Goal: Task Accomplishment & Management: Manage account settings

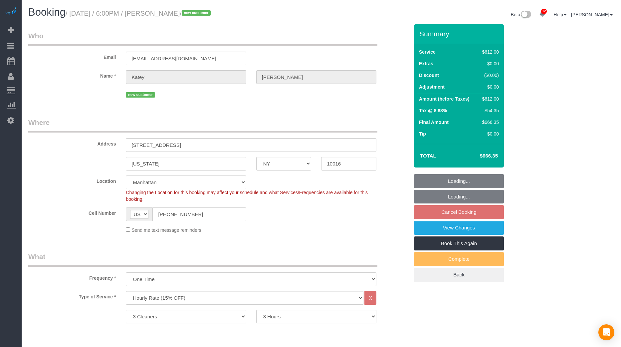
select select "NY"
select select "3"
select select "180"
select select "spot8"
select select "number:66"
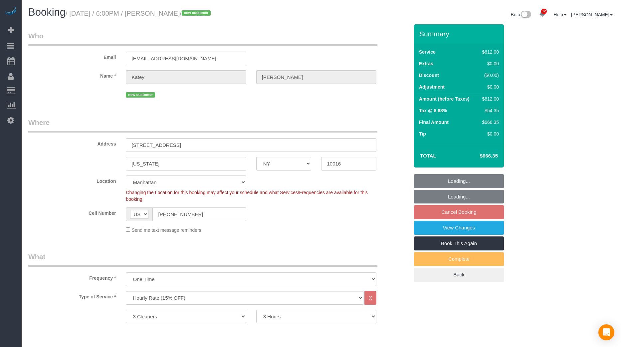
select select "number:79"
select select "number:15"
select select "number:5"
select select "object:1591"
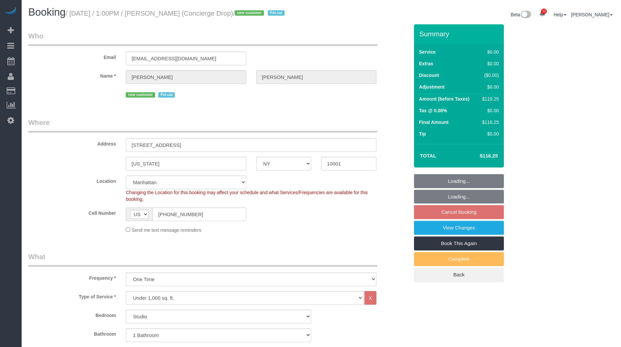
select select "NY"
select select "spot5"
select select "number:89"
select select "number:90"
select select "number:15"
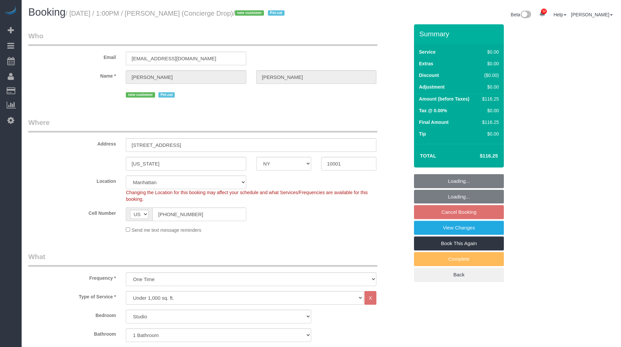
select select "number:5"
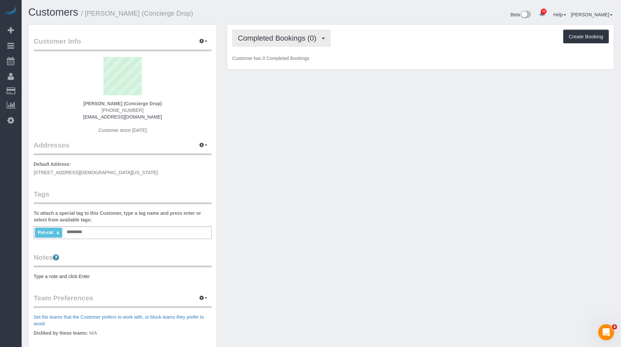
click at [301, 43] on button "Completed Bookings (0)" at bounding box center [281, 38] width 99 height 17
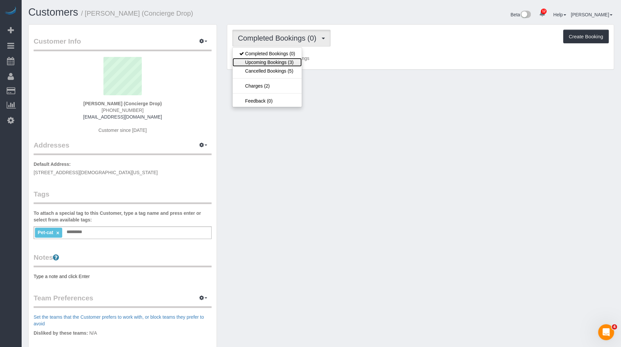
click at [287, 61] on link "Upcoming Bookings (3)" at bounding box center [267, 62] width 69 height 9
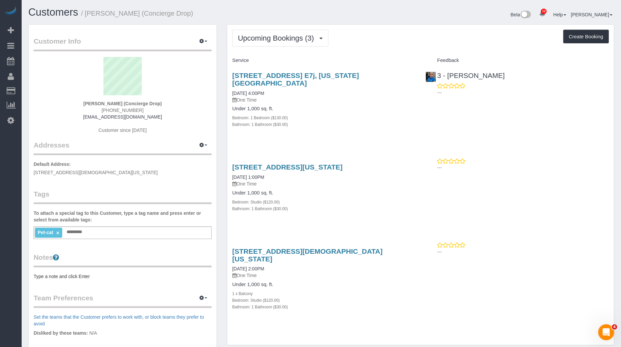
click at [391, 35] on div "Upcoming Bookings (3) Completed Bookings (0) Upcoming Bookings (3) Cancelled Bo…" at bounding box center [420, 38] width 377 height 17
